Goal: Navigation & Orientation: Find specific page/section

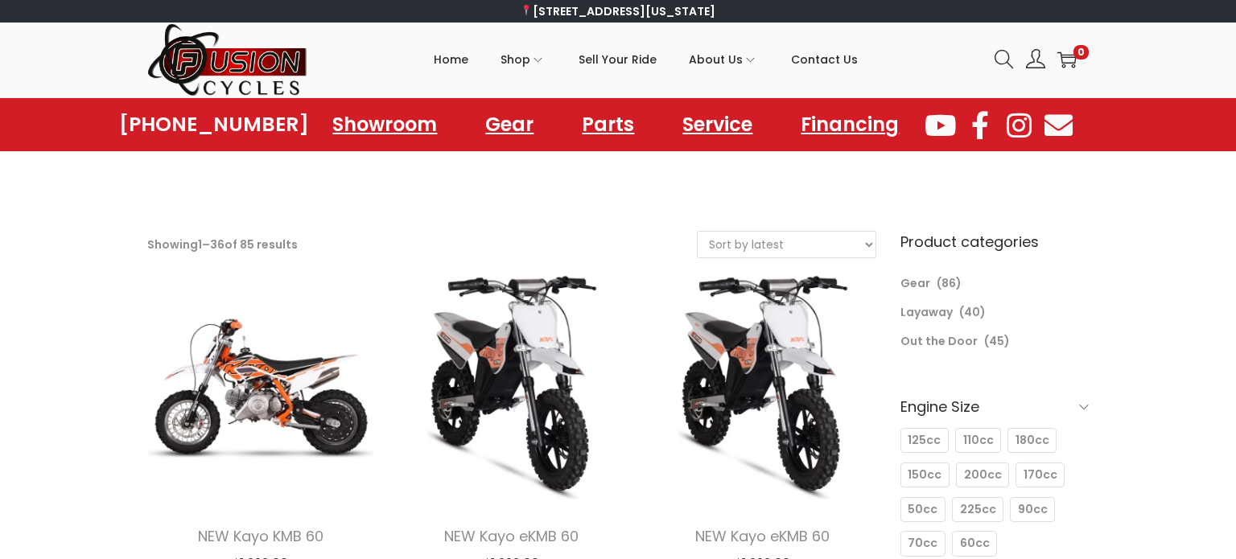
click at [389, 39] on ul "Home Shop ATVs Dirt Bikes Motorcycles Scooters Trikes Gear Parts ATVs Dirt Bike…" at bounding box center [645, 59] width 675 height 72
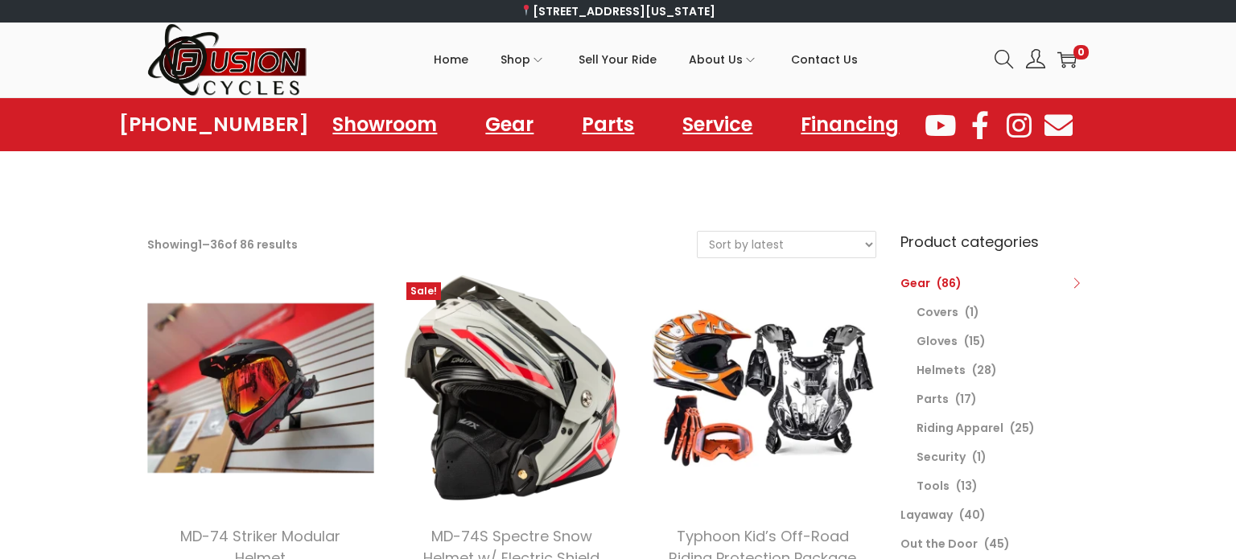
click at [538, 236] on div "Filter Showing 1 – 36 of 86 results Sort by popularity Sort by latest Sort by p…" at bounding box center [511, 252] width 729 height 43
click at [520, 118] on link "Gear" at bounding box center [509, 124] width 97 height 44
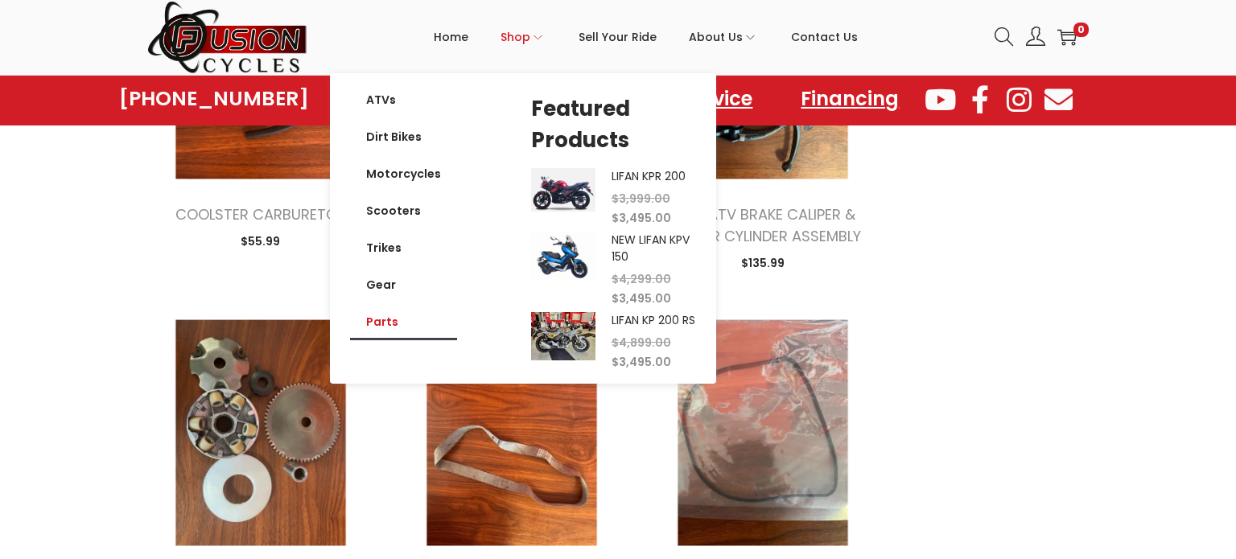
scroll to position [703, 0]
